Goal: Find specific page/section: Find specific page/section

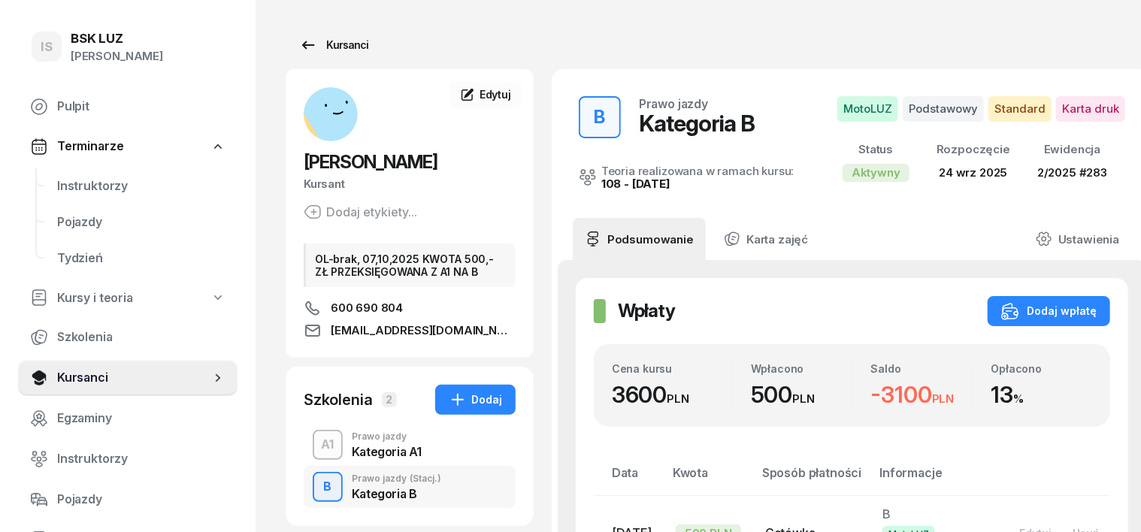
click at [325, 48] on div "Kursanci" at bounding box center [333, 45] width 69 height 18
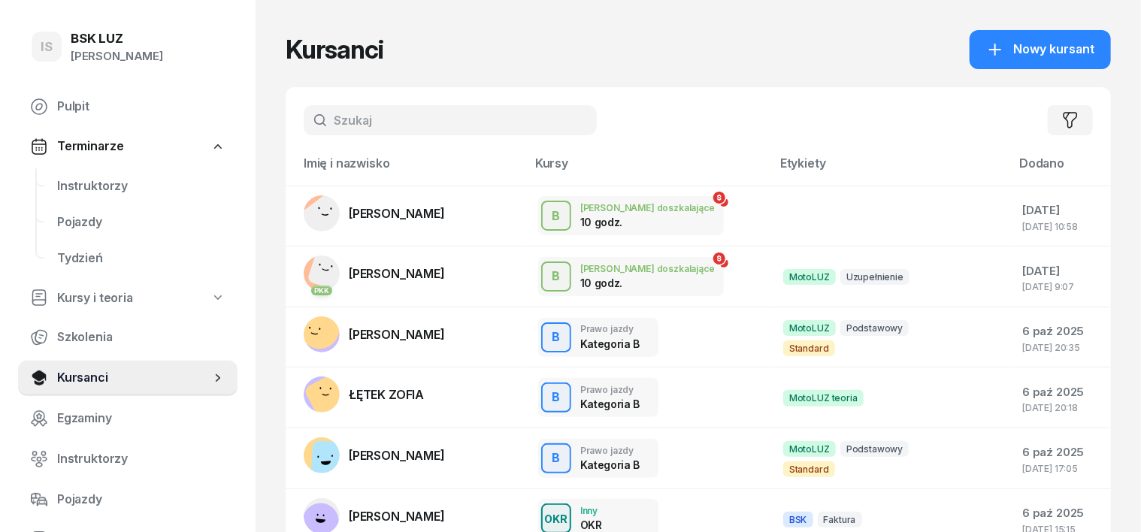
click at [305, 126] on input "text" at bounding box center [450, 120] width 293 height 30
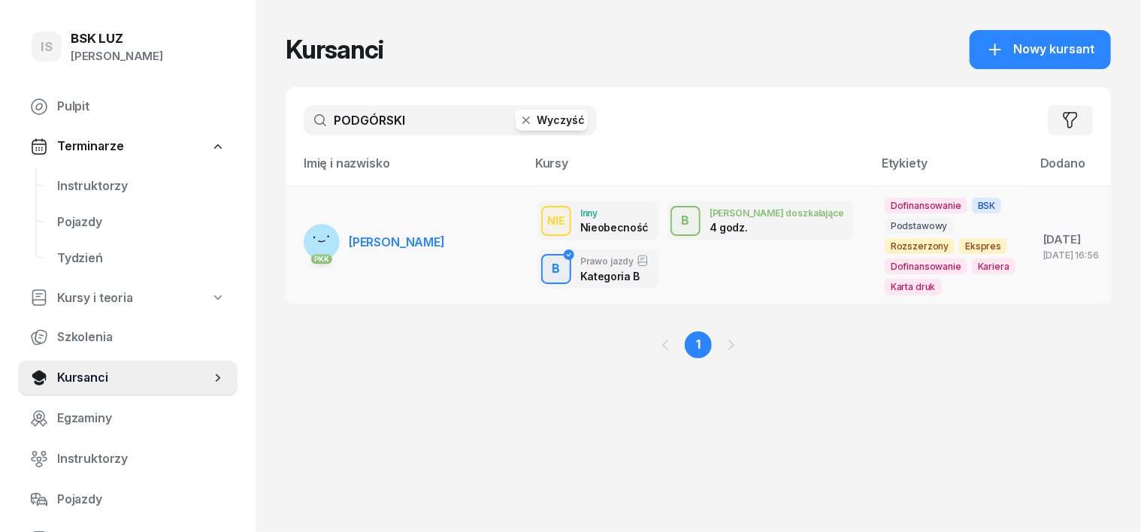
type input "PODGÓRSKI"
click at [319, 241] on icon at bounding box center [322, 242] width 6 height 2
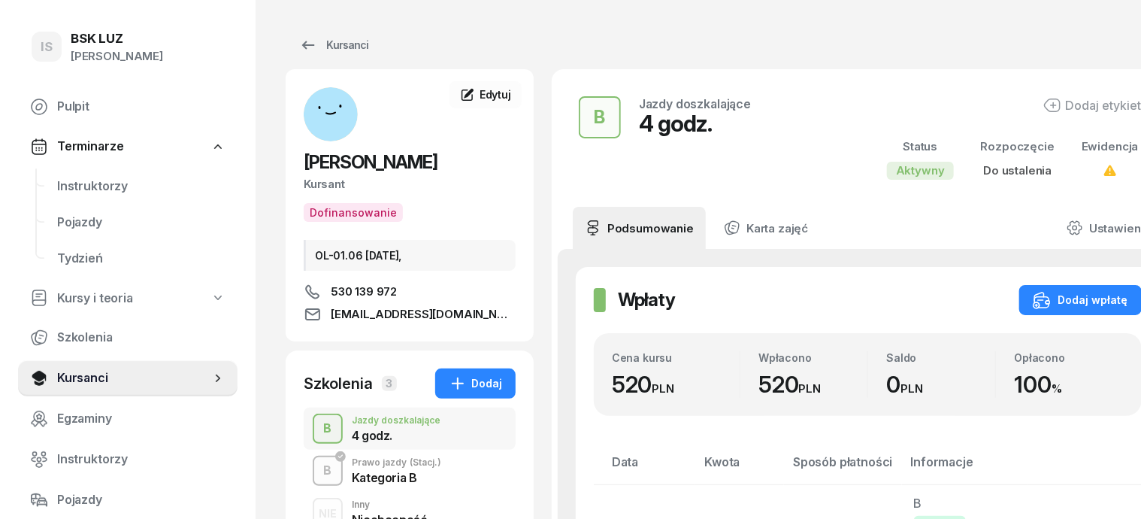
click at [318, 430] on div "B" at bounding box center [328, 429] width 20 height 26
click at [99, 184] on span "Instruktorzy" at bounding box center [141, 187] width 168 height 20
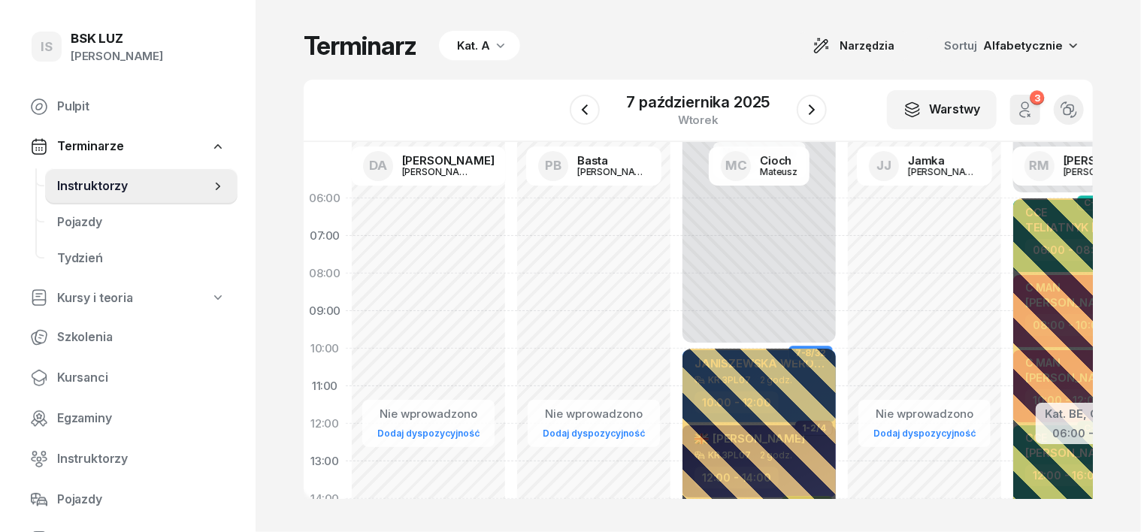
click at [497, 45] on icon "button" at bounding box center [501, 46] width 8 height 5
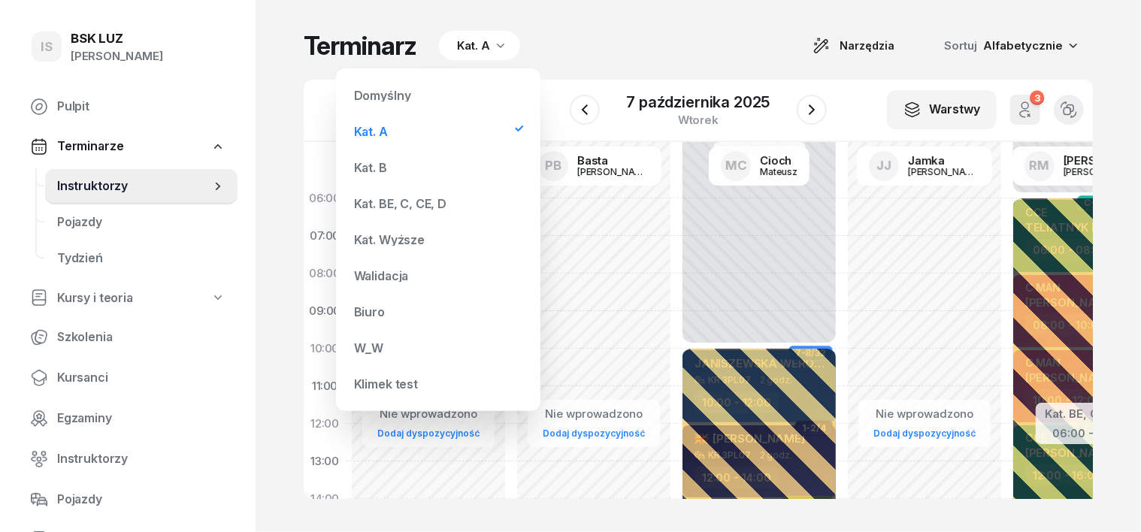
click at [391, 163] on div "Kat. B" at bounding box center [438, 168] width 180 height 30
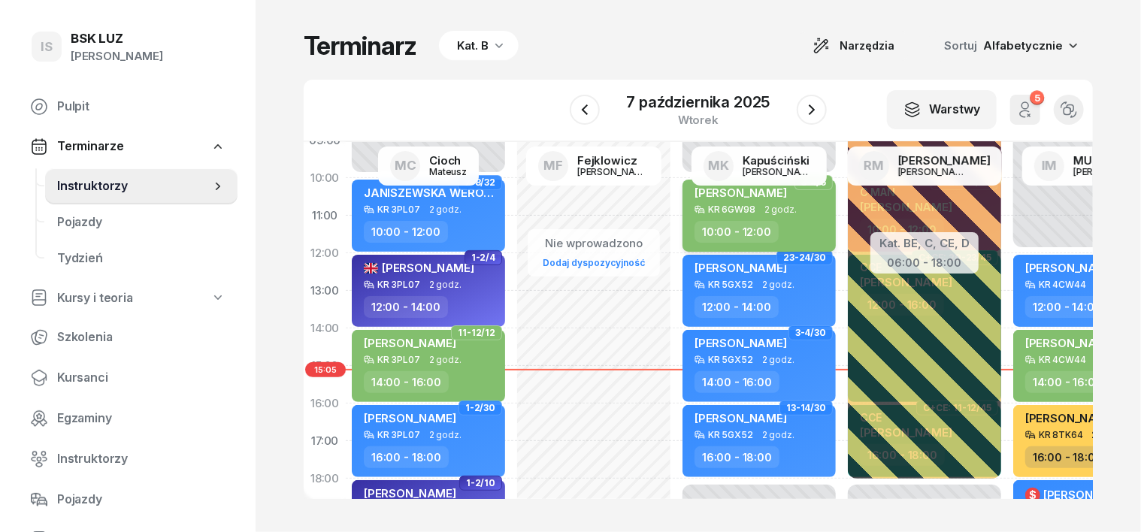
scroll to position [188, 0]
